Goal: Information Seeking & Learning: Find specific page/section

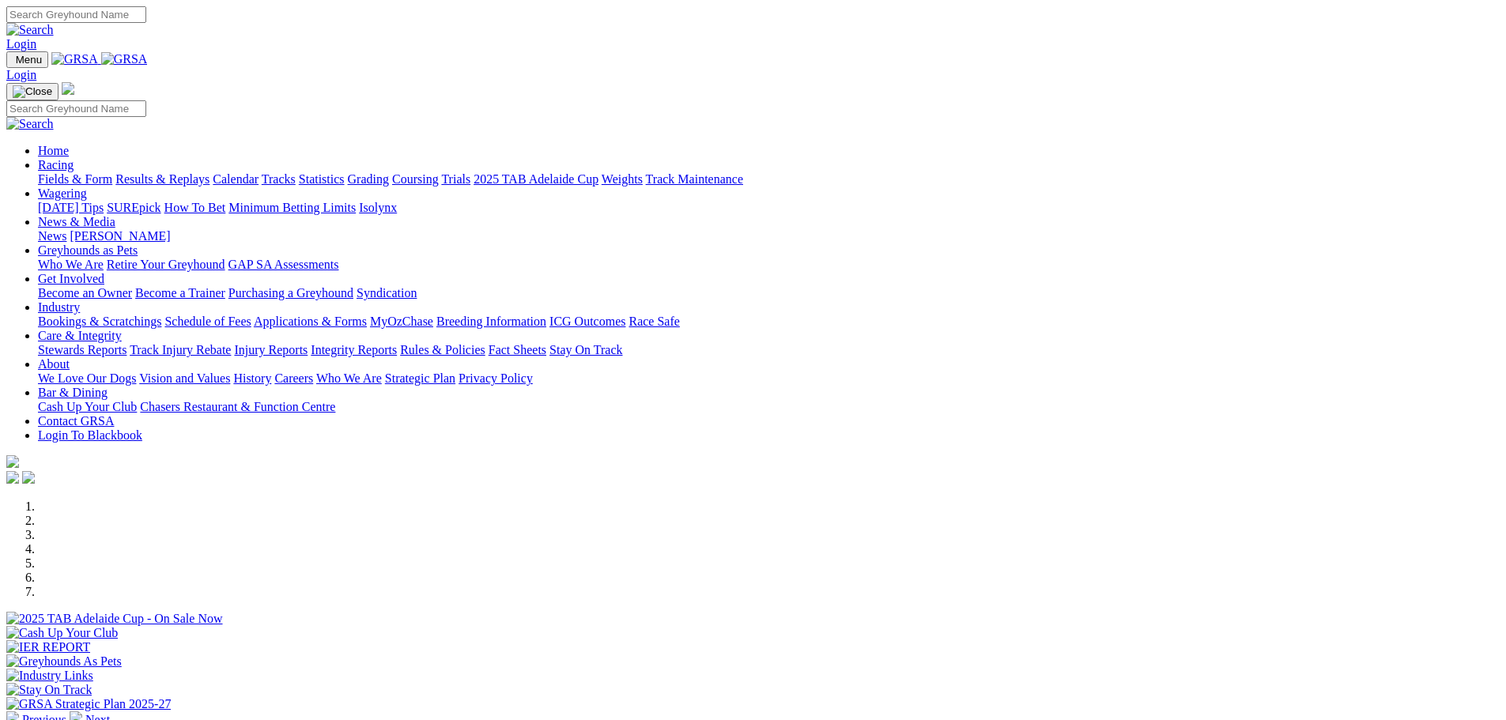
click at [74, 158] on link "Racing" at bounding box center [56, 164] width 36 height 13
drag, startPoint x: 0, startPoint y: 0, endPoint x: 429, endPoint y: 61, distance: 433.5
click at [74, 158] on link "Racing" at bounding box center [56, 164] width 36 height 13
click at [112, 172] on link "Fields & Form" at bounding box center [75, 178] width 74 height 13
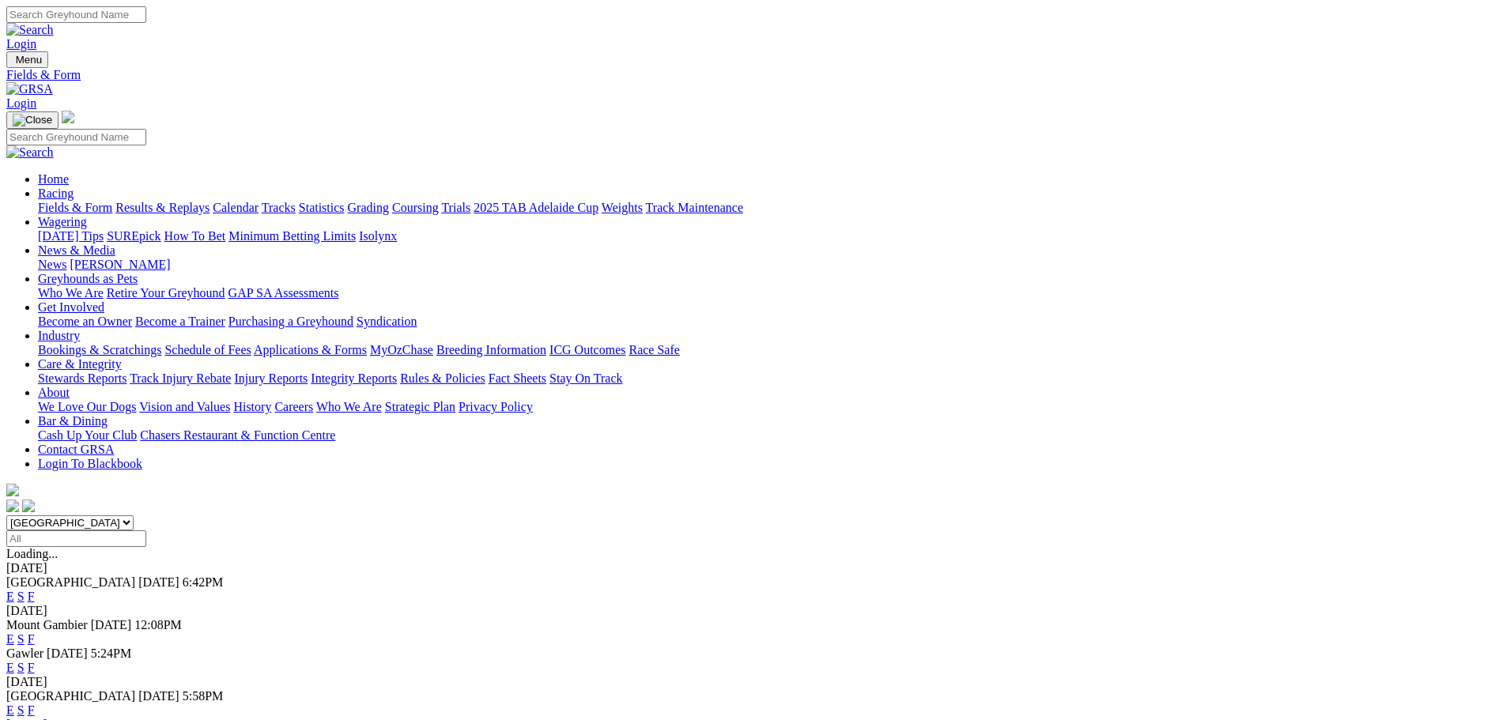
click at [35, 590] on link "F" at bounding box center [31, 596] width 7 height 13
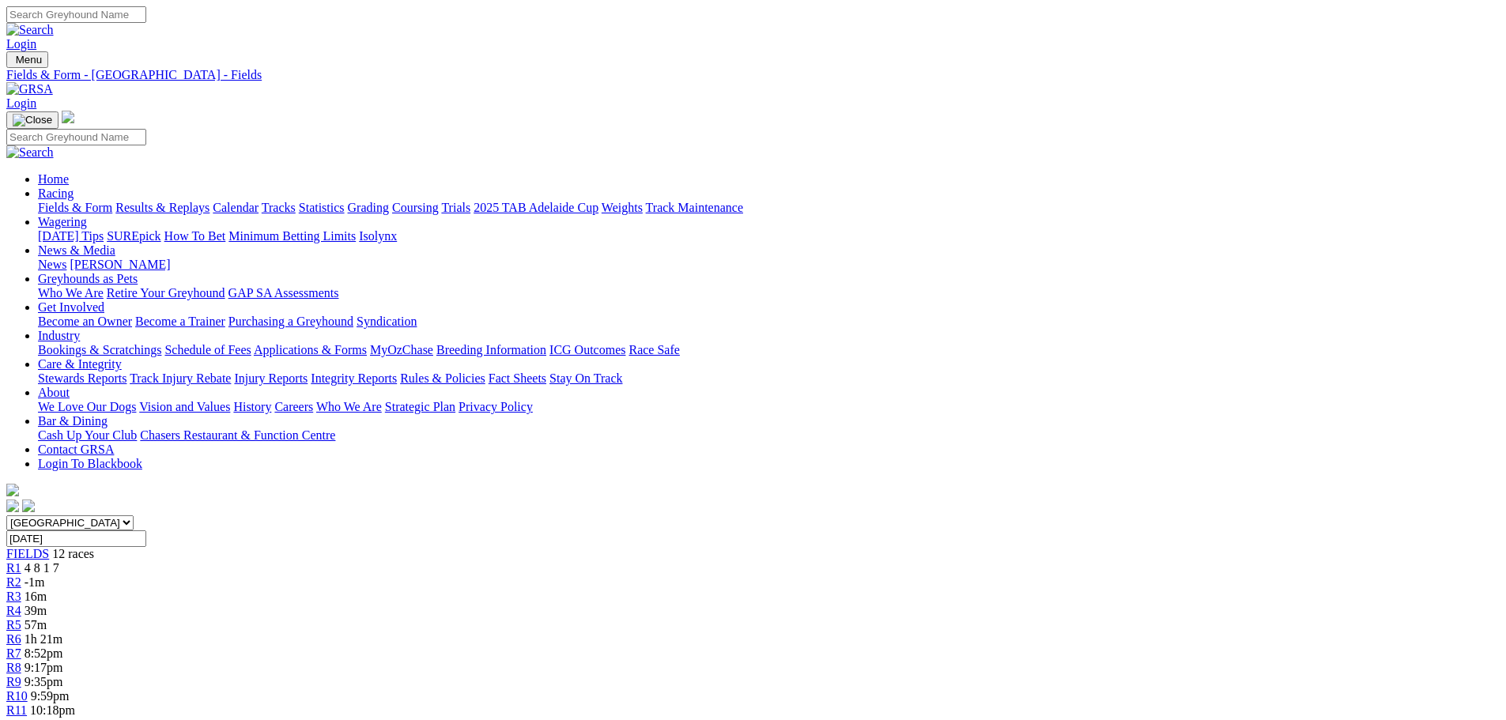
click at [227, 7] on div "Login" at bounding box center [752, 28] width 1493 height 45
